Goal: Information Seeking & Learning: Find specific fact

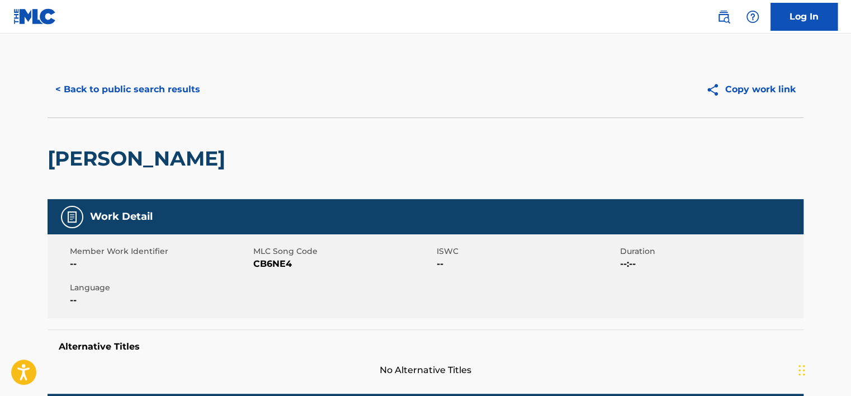
click at [117, 92] on button "< Back to public search results" at bounding box center [128, 89] width 160 height 28
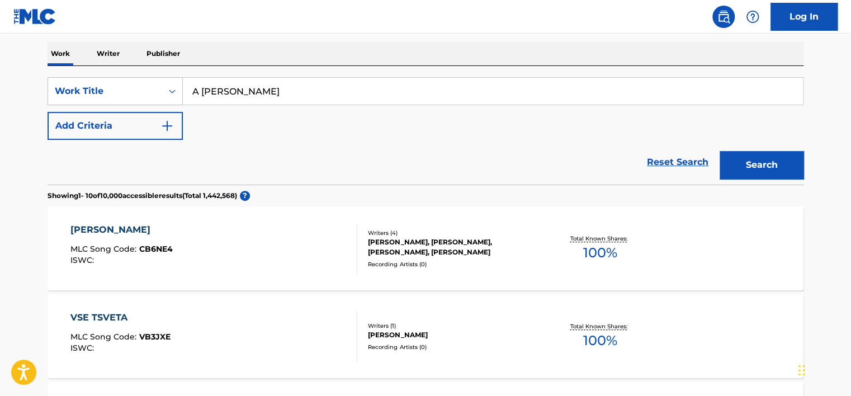
scroll to position [168, 0]
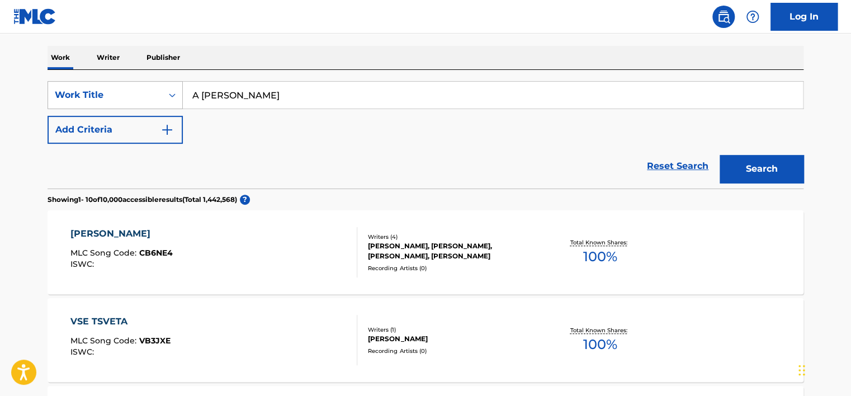
click at [124, 85] on div "Work Title" at bounding box center [105, 94] width 114 height 21
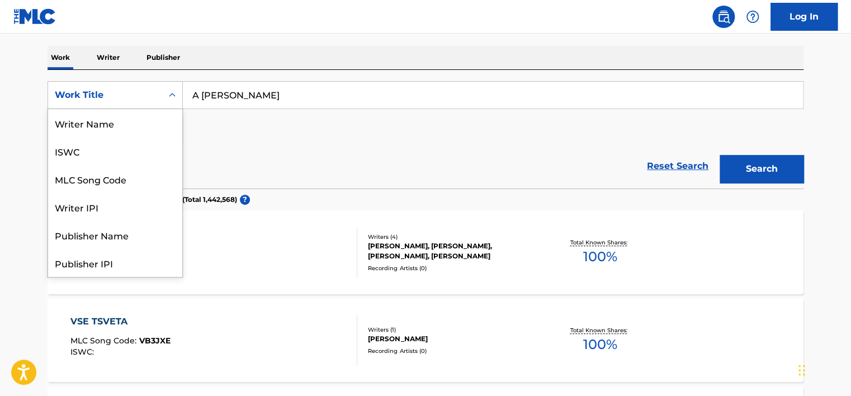
scroll to position [56, 0]
click at [130, 116] on div "MLC Song Code" at bounding box center [115, 123] width 134 height 28
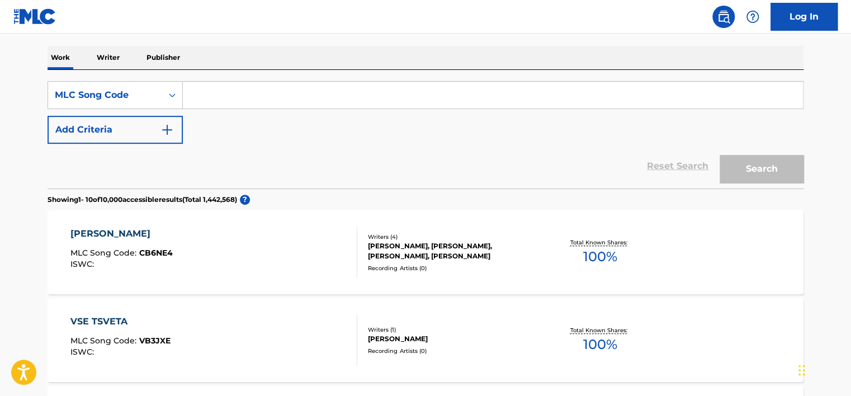
drag, startPoint x: 231, startPoint y: 103, endPoint x: 256, endPoint y: 101, distance: 24.1
click at [231, 103] on input "Search Form" at bounding box center [493, 95] width 620 height 27
paste input "WC9GKJ"
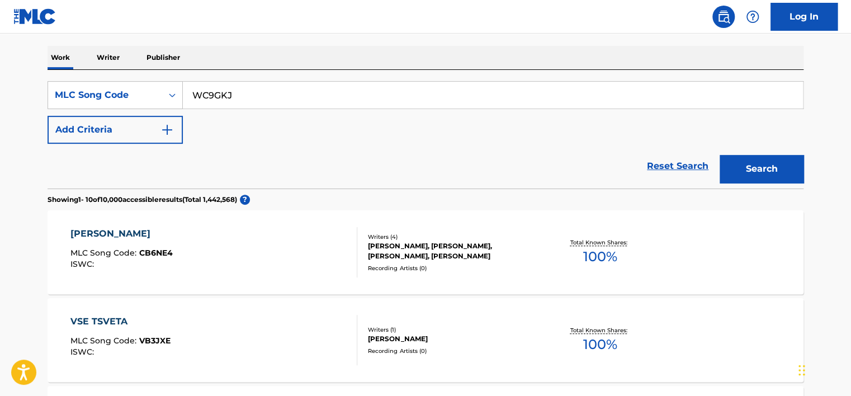
type input "WC9GKJ"
click at [748, 164] on button "Search" at bounding box center [762, 169] width 84 height 28
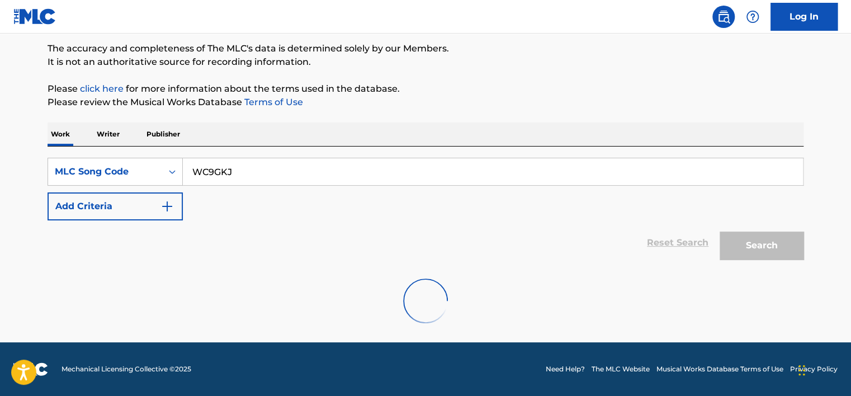
scroll to position [168, 0]
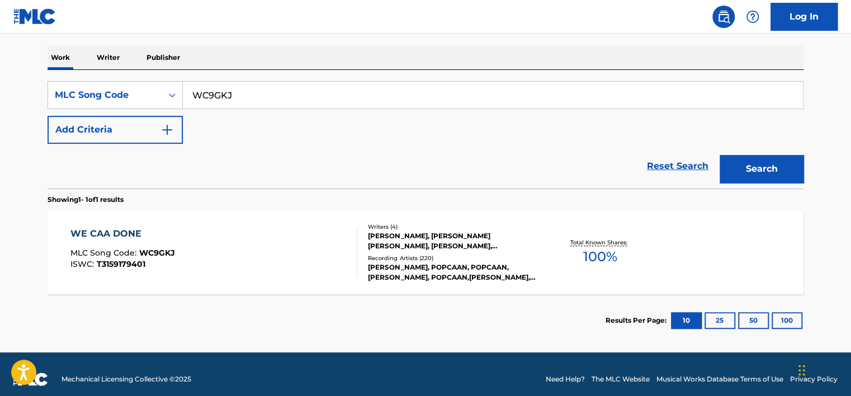
click at [235, 240] on div "WE CAA DONE MLC Song Code : WC9GKJ ISWC : T3159179401" at bounding box center [213, 252] width 287 height 50
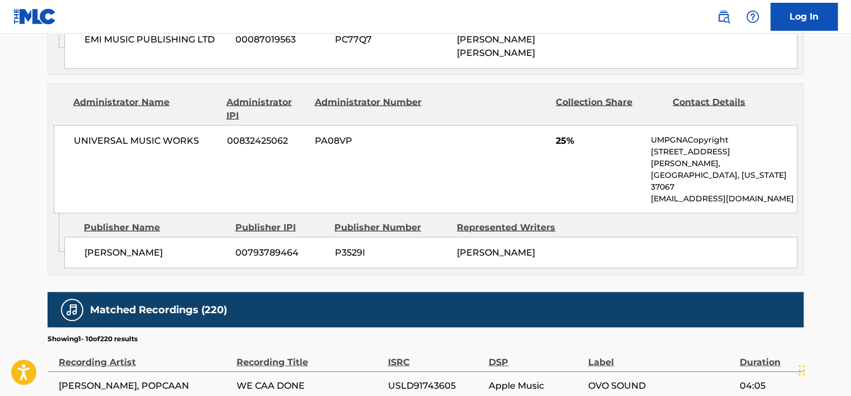
scroll to position [1007, 0]
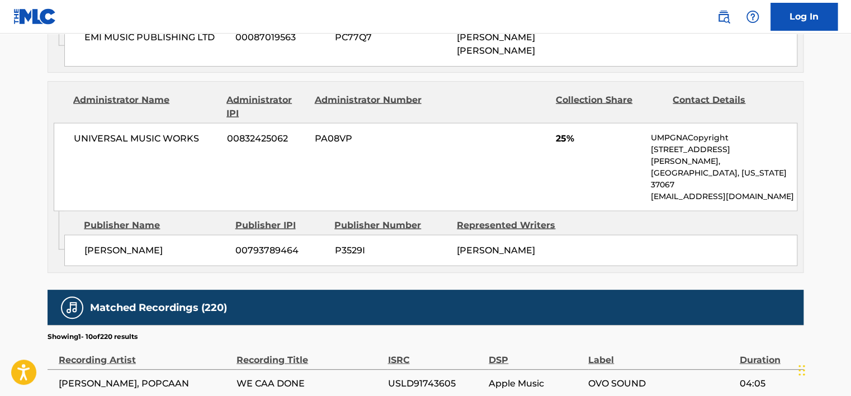
click at [120, 376] on span "[PERSON_NAME], POPCAAN" at bounding box center [145, 382] width 172 height 13
copy span "POPCAAN"
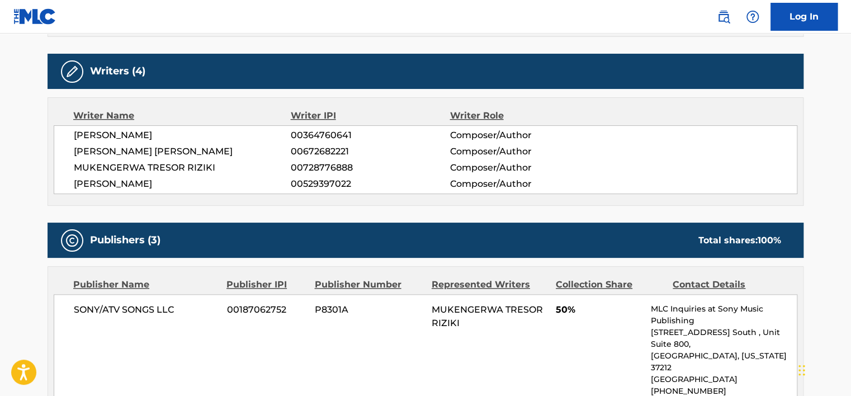
scroll to position [391, 0]
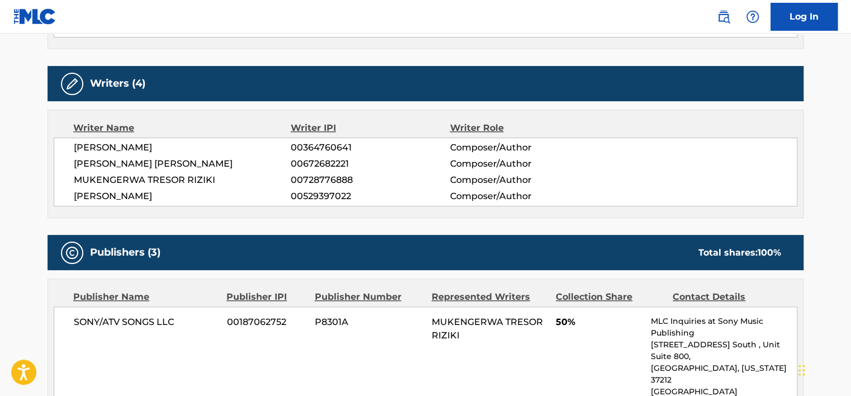
click at [147, 160] on span "[PERSON_NAME] [PERSON_NAME]" at bounding box center [182, 163] width 217 height 13
copy div "[PERSON_NAME] [PERSON_NAME]"
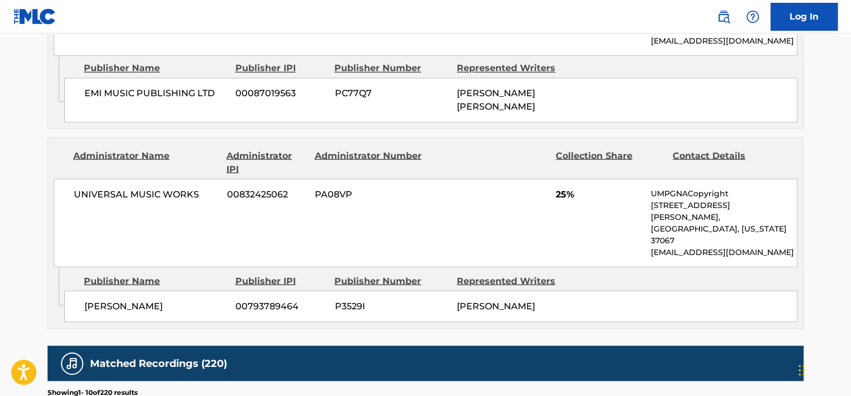
scroll to position [1118, 0]
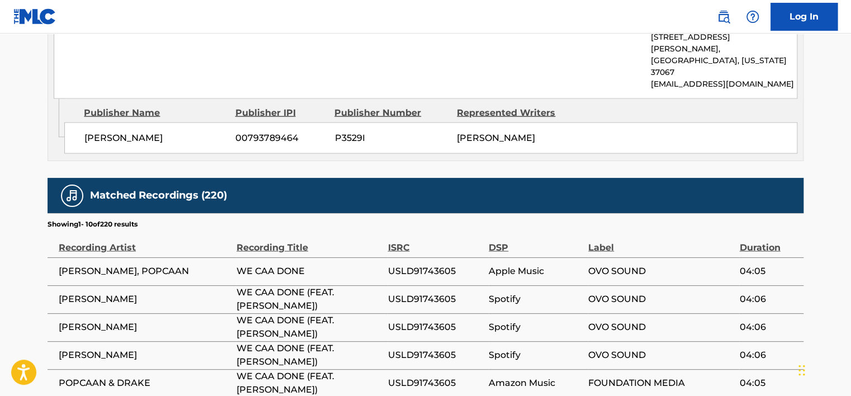
click at [130, 264] on span "[PERSON_NAME], POPCAAN" at bounding box center [145, 270] width 172 height 13
copy span "POPCAAN"
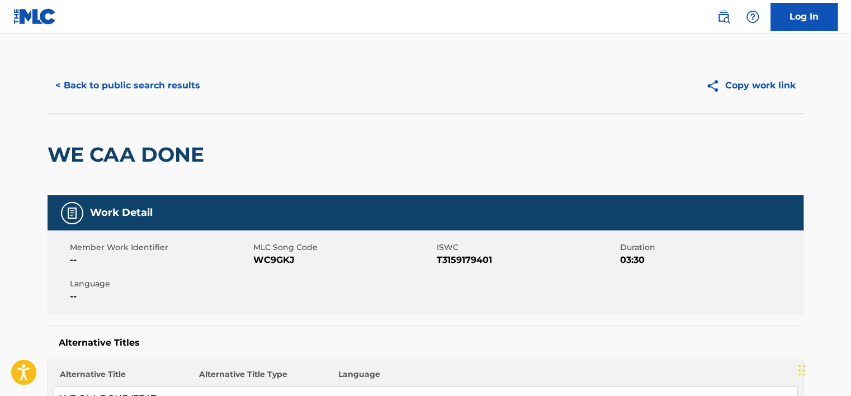
scroll to position [0, 0]
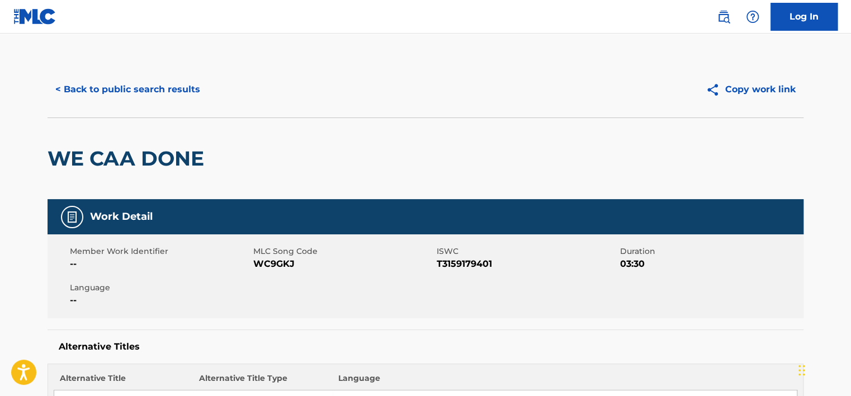
click at [147, 76] on button "< Back to public search results" at bounding box center [128, 89] width 160 height 28
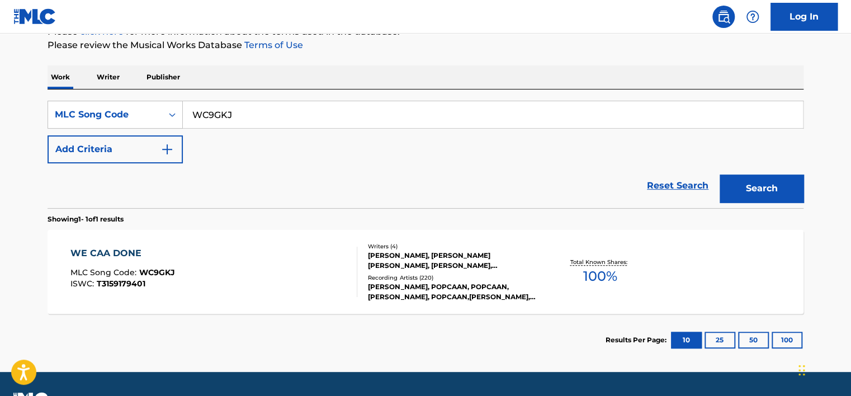
click at [201, 105] on input "WC9GKJ" at bounding box center [493, 114] width 620 height 27
paste input "LS8NPI"
type input "LS8NPI"
click at [660, 154] on div "SearchWithCriteria23b92fd8-961a-40f0-8bd9-e1aa80523291 MLC Song Code LS8NPI Add…" at bounding box center [426, 132] width 756 height 63
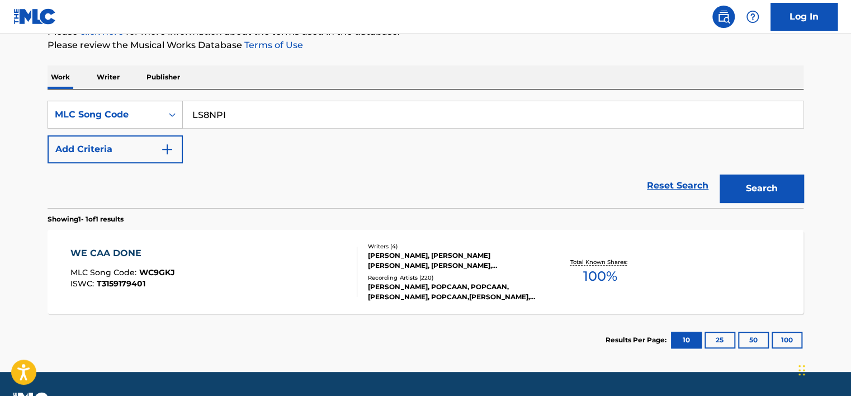
click at [750, 170] on div "Search" at bounding box center [758, 185] width 89 height 45
click at [768, 177] on button "Search" at bounding box center [762, 188] width 84 height 28
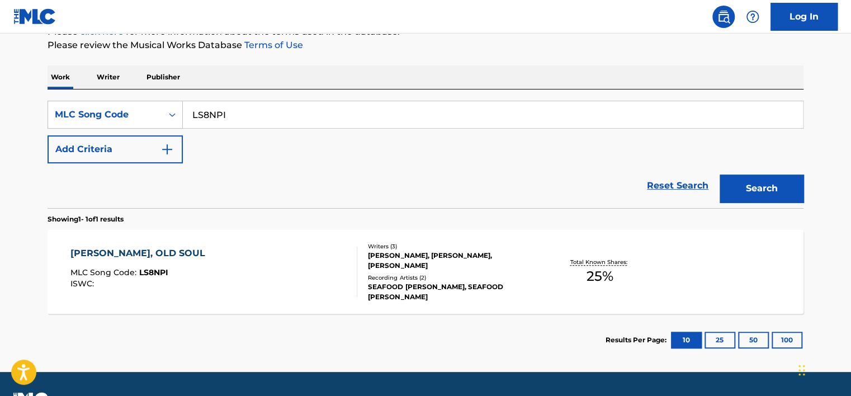
click at [264, 268] on div "[PERSON_NAME], OLD SOUL MLC Song Code : LS8NPI ISWC :" at bounding box center [213, 272] width 287 height 50
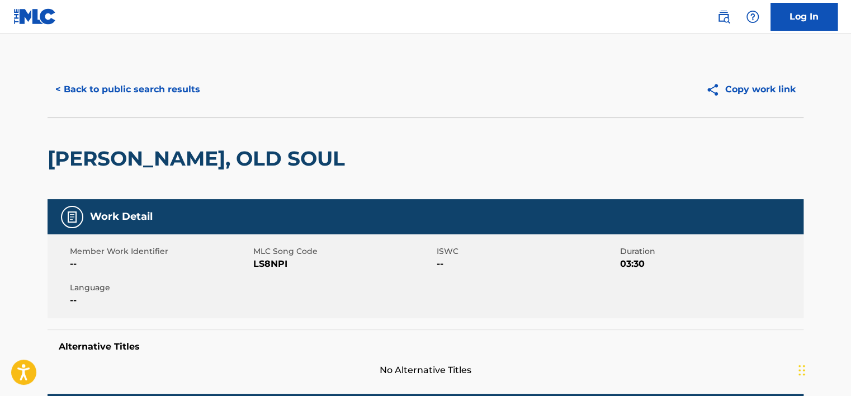
click at [157, 92] on button "< Back to public search results" at bounding box center [128, 89] width 160 height 28
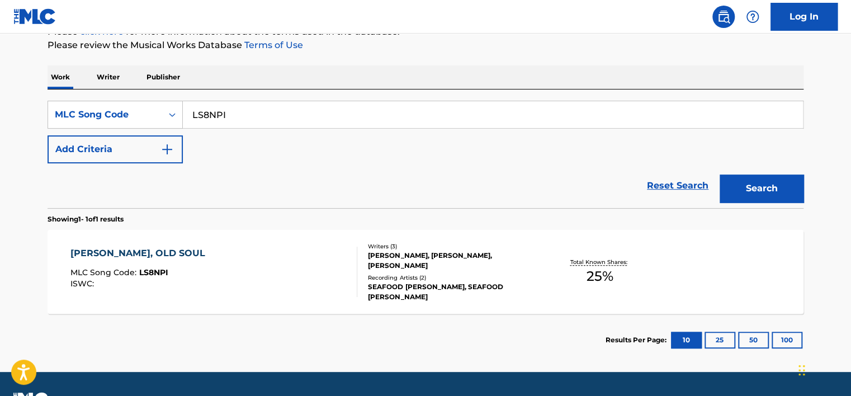
click at [212, 114] on input "LS8NPI" at bounding box center [493, 114] width 620 height 27
paste input "DR2RBN"
type input "DR2RBN"
click at [663, 158] on div "SearchWithCriteria23b92fd8-961a-40f0-8bd9-e1aa80523291 MLC Song Code DR2RBN Add…" at bounding box center [426, 132] width 756 height 63
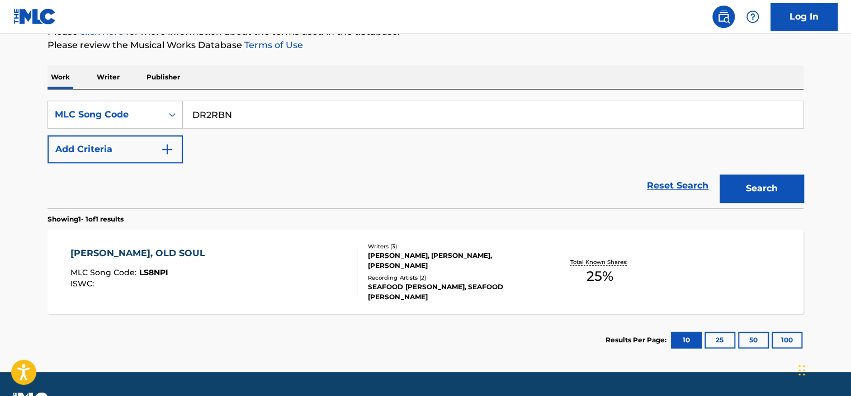
drag, startPoint x: 735, startPoint y: 172, endPoint x: 748, endPoint y: 178, distance: 14.0
click at [735, 172] on div "Search" at bounding box center [758, 185] width 89 height 45
click at [752, 179] on button "Search" at bounding box center [762, 188] width 84 height 28
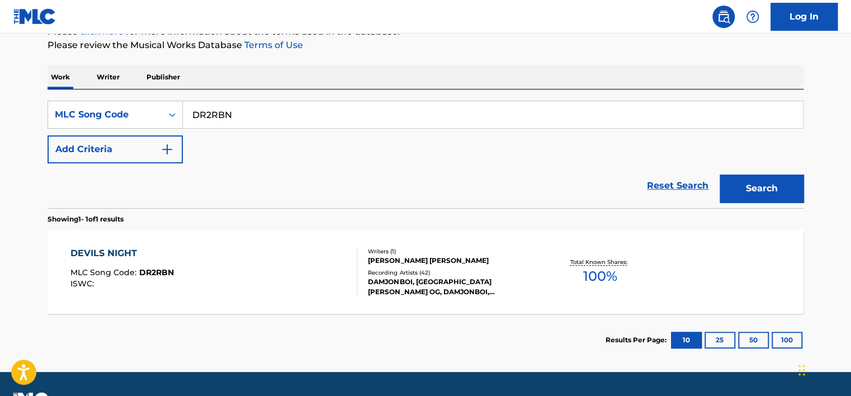
click at [226, 252] on div "DEVILS NIGHT MLC Song Code : DR2RBN ISWC :" at bounding box center [213, 272] width 287 height 50
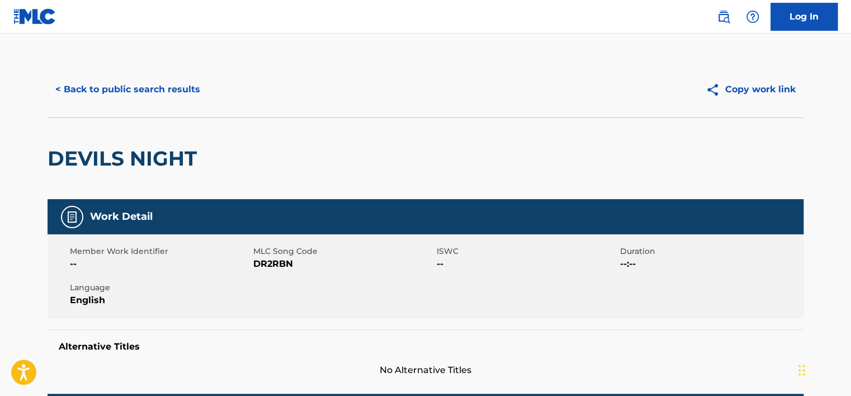
click at [181, 89] on button "< Back to public search results" at bounding box center [128, 89] width 160 height 28
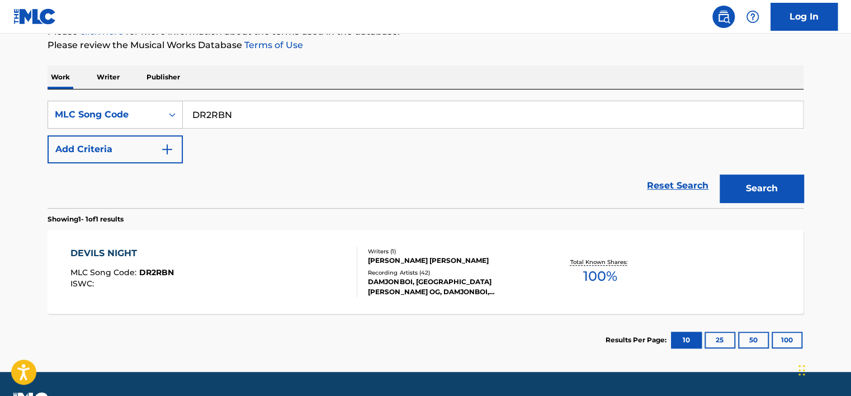
click at [220, 115] on input "DR2RBN" at bounding box center [493, 114] width 620 height 27
paste input "SH5Q57"
type input "SH5Q57"
click at [731, 172] on div "Search" at bounding box center [758, 185] width 89 height 45
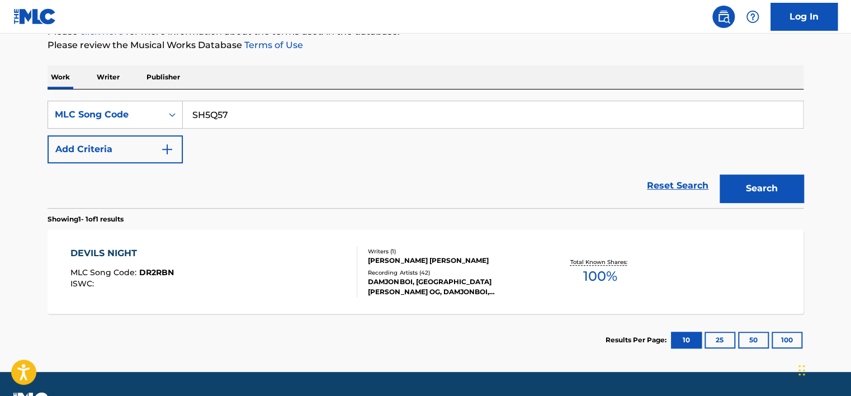
click at [739, 182] on button "Search" at bounding box center [762, 188] width 84 height 28
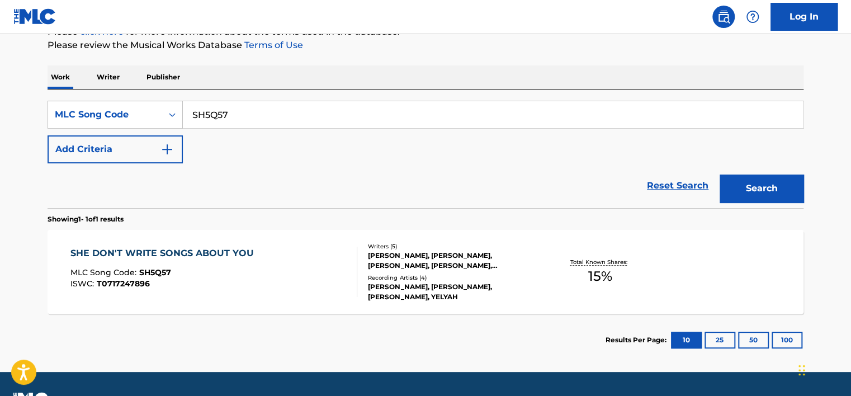
click at [268, 267] on div "SHE DON'T WRITE SONGS ABOUT YOU MLC Song Code : SH5Q57 ISWC : T0717247896" at bounding box center [213, 272] width 287 height 50
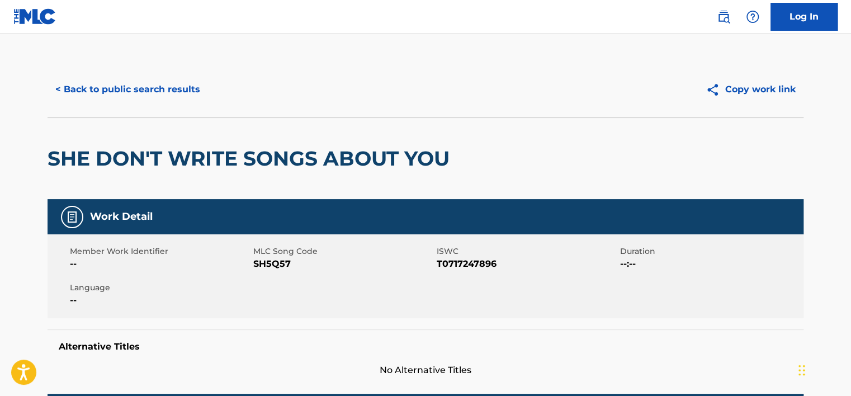
click at [146, 92] on button "< Back to public search results" at bounding box center [128, 89] width 160 height 28
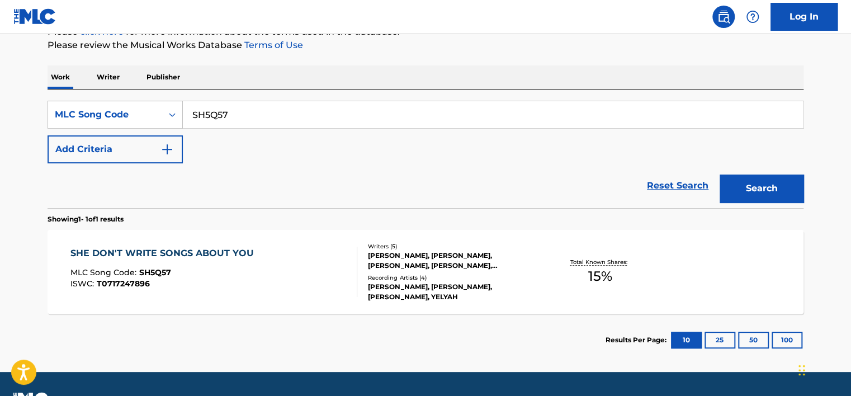
click at [207, 107] on input "SH5Q57" at bounding box center [493, 114] width 620 height 27
paste input "FE9UHR"
type input "FE9UHR"
click at [795, 185] on button "Search" at bounding box center [762, 188] width 84 height 28
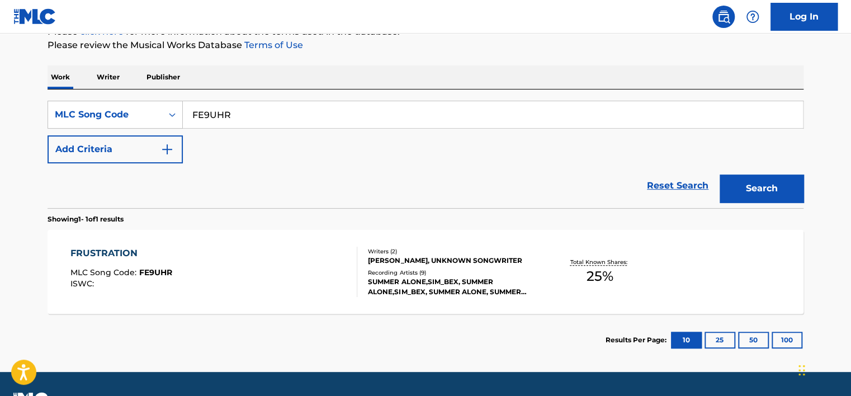
click at [255, 259] on div "FRUSTRATION MLC Song Code : FE9UHR ISWC :" at bounding box center [213, 272] width 287 height 50
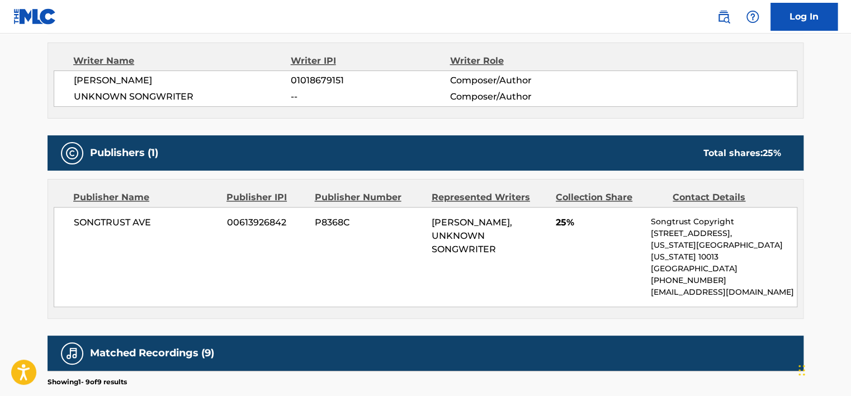
scroll to position [391, 0]
